Goal: Task Accomplishment & Management: Manage account settings

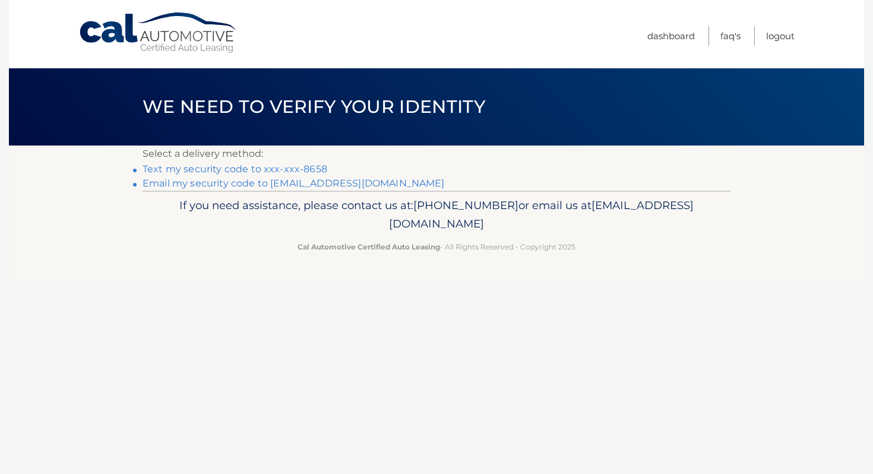
click at [299, 172] on link "Text my security code to xxx-xxx-8658" at bounding box center [235, 168] width 185 height 11
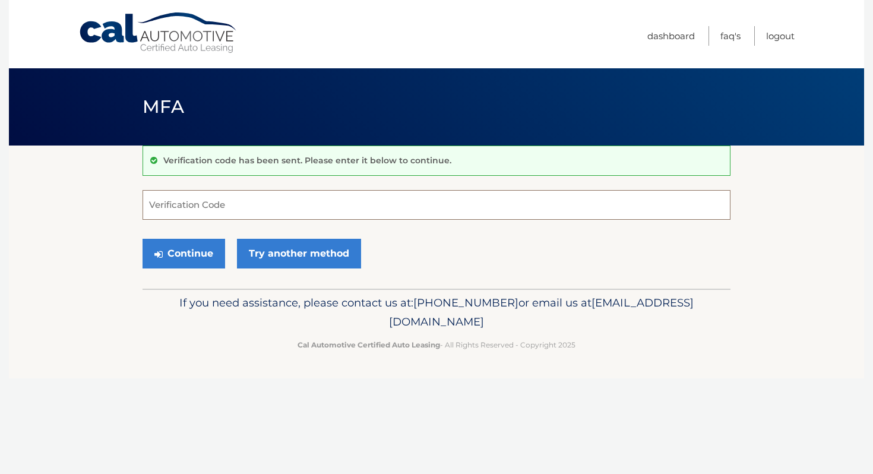
click at [266, 202] on input "Verification Code" at bounding box center [437, 205] width 588 height 30
type input "307929"
click at [193, 251] on button "Continue" at bounding box center [184, 254] width 83 height 30
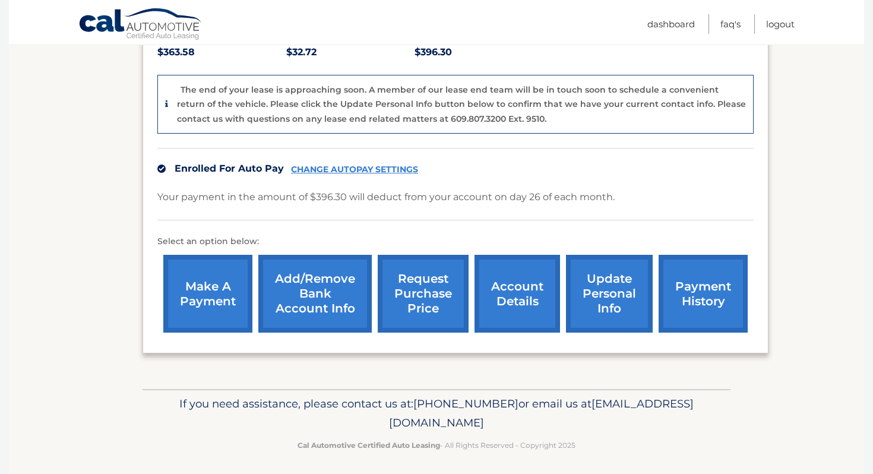
scroll to position [274, 0]
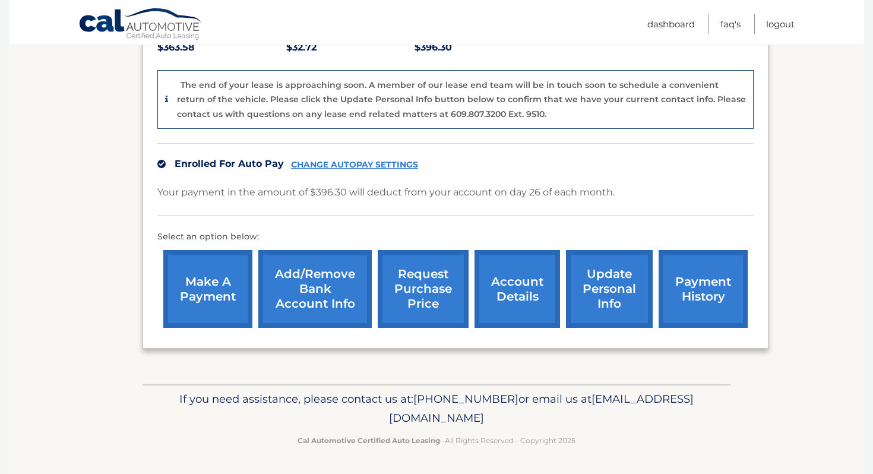
click at [507, 295] on link "account details" at bounding box center [518, 289] width 86 height 78
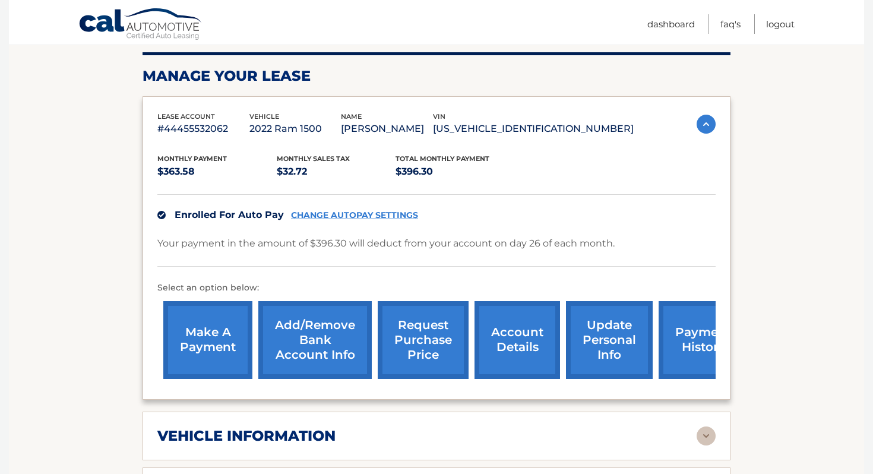
scroll to position [256, 0]
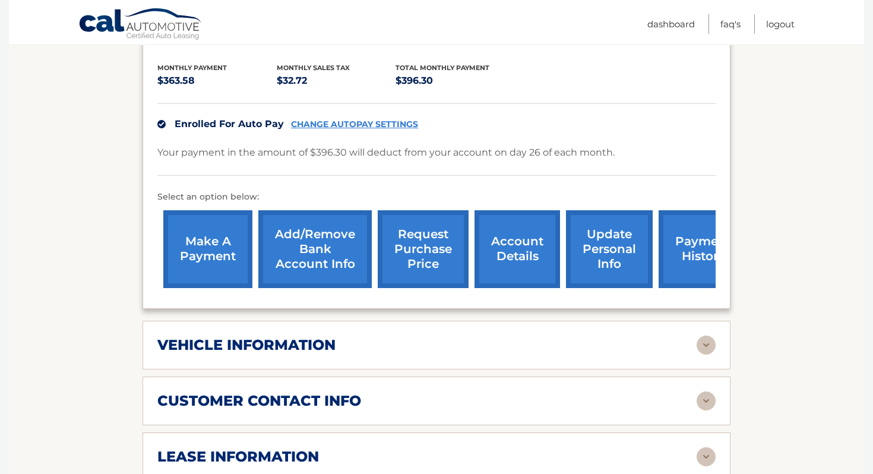
click at [710, 345] on img at bounding box center [706, 345] width 19 height 19
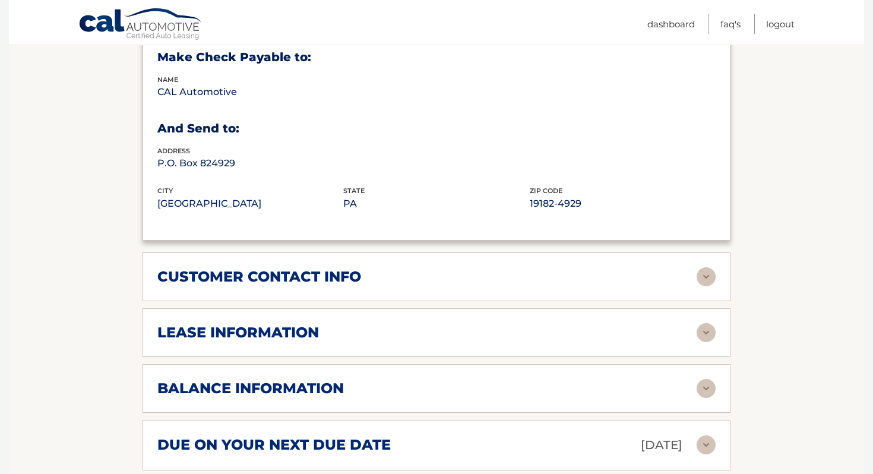
scroll to position [690, 0]
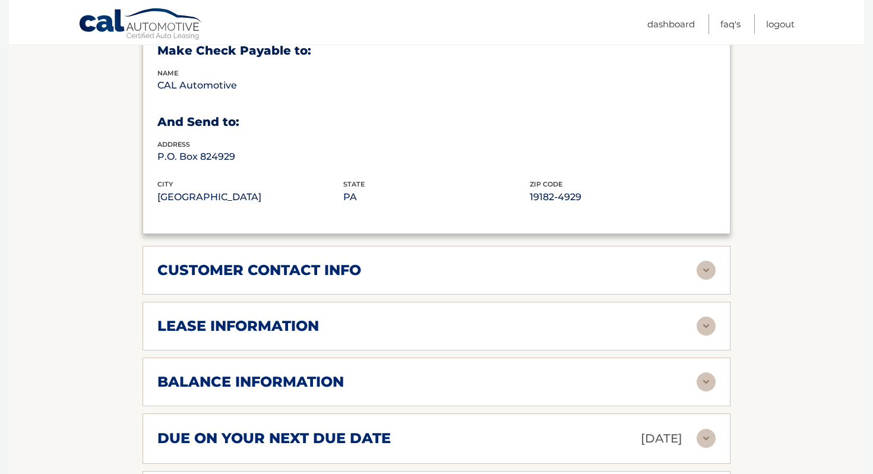
click at [707, 375] on img at bounding box center [706, 381] width 19 height 19
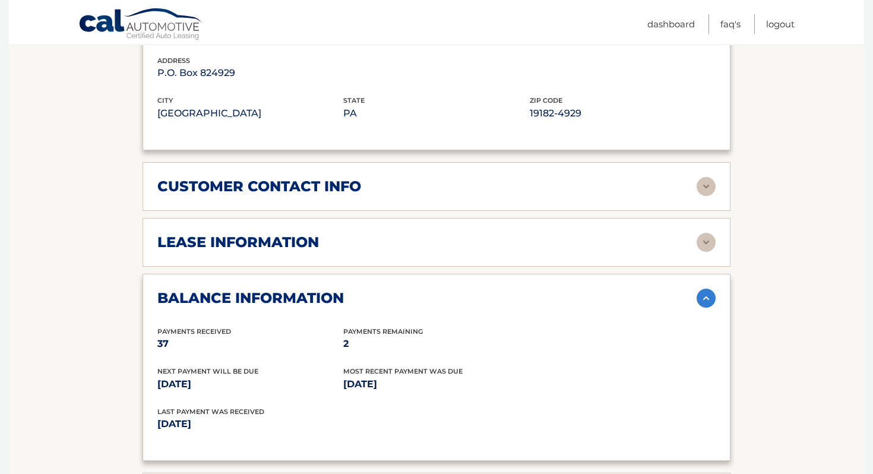
scroll to position [772, 0]
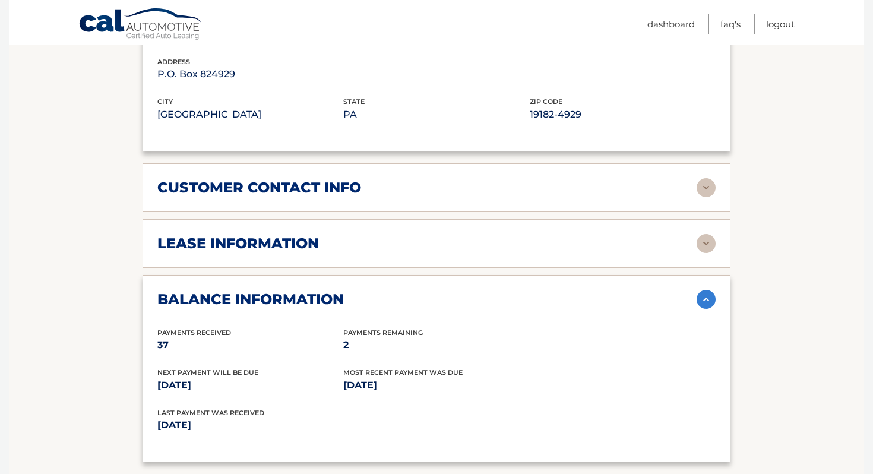
click at [710, 244] on img at bounding box center [706, 243] width 19 height 19
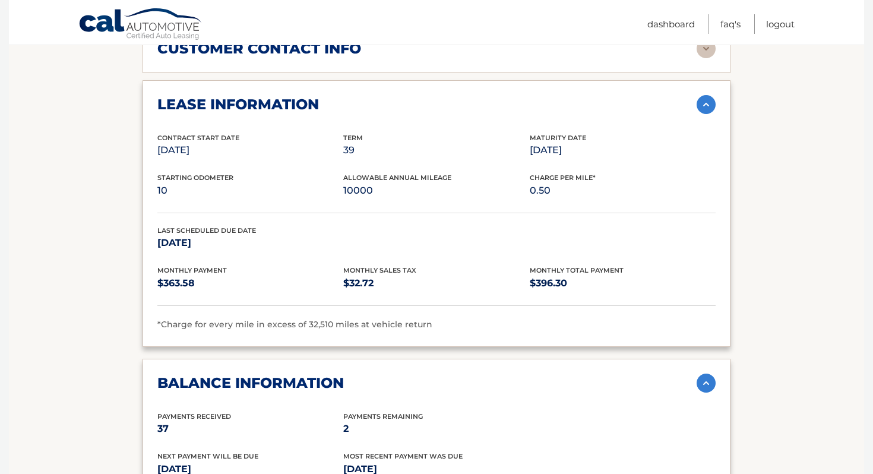
scroll to position [912, 0]
